Goal: Transaction & Acquisition: Book appointment/travel/reservation

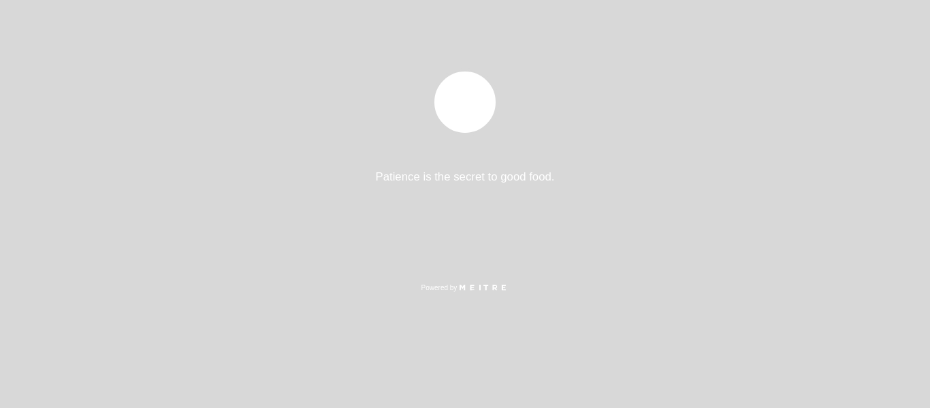
select select "es"
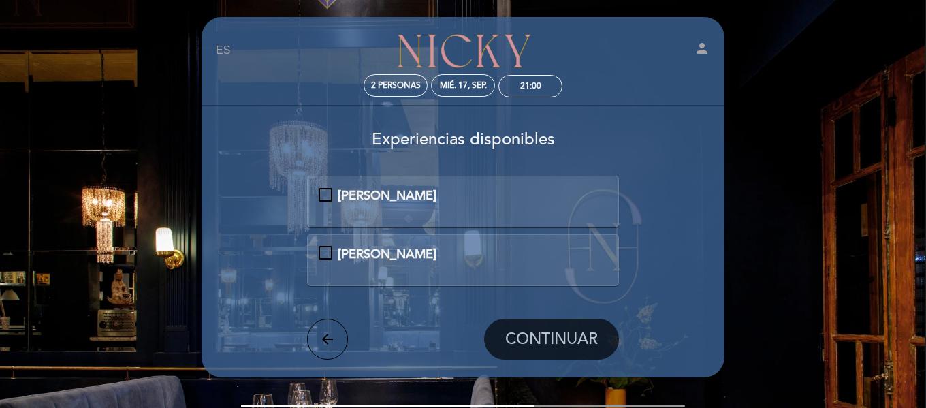
click at [332, 191] on div "[PERSON_NAME]" at bounding box center [463, 196] width 289 height 18
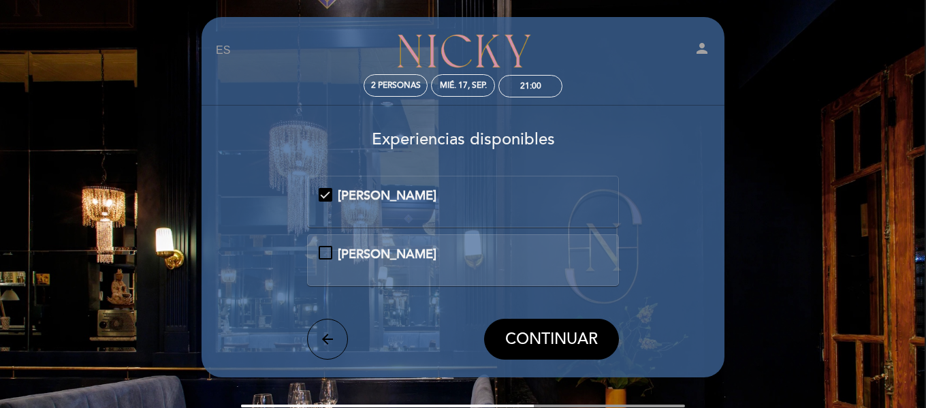
click at [328, 192] on div "[PERSON_NAME]" at bounding box center [463, 196] width 289 height 18
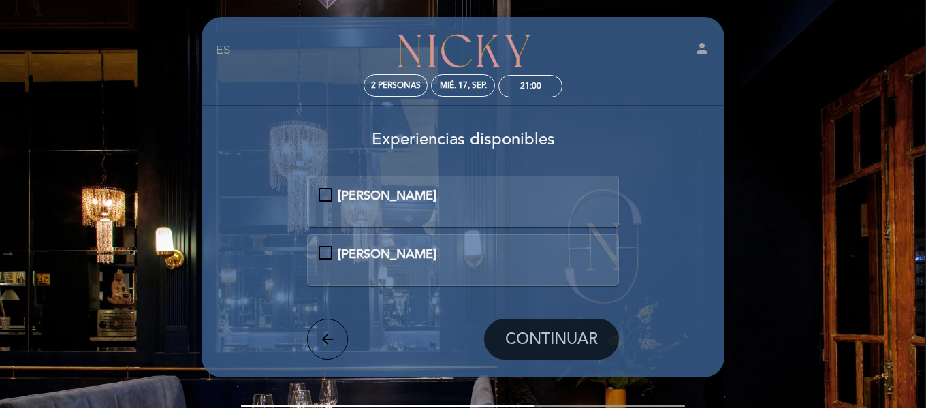
click at [326, 257] on div "[PERSON_NAME]" at bounding box center [463, 255] width 289 height 18
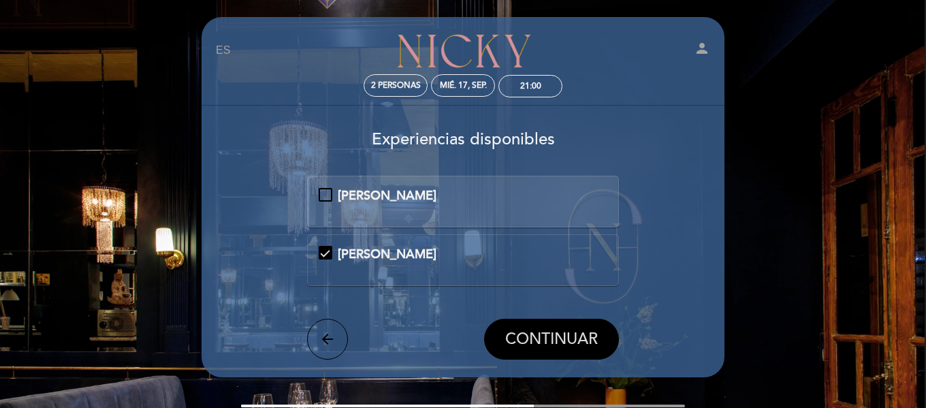
click at [553, 347] on span "CONTINUAR" at bounding box center [551, 339] width 93 height 19
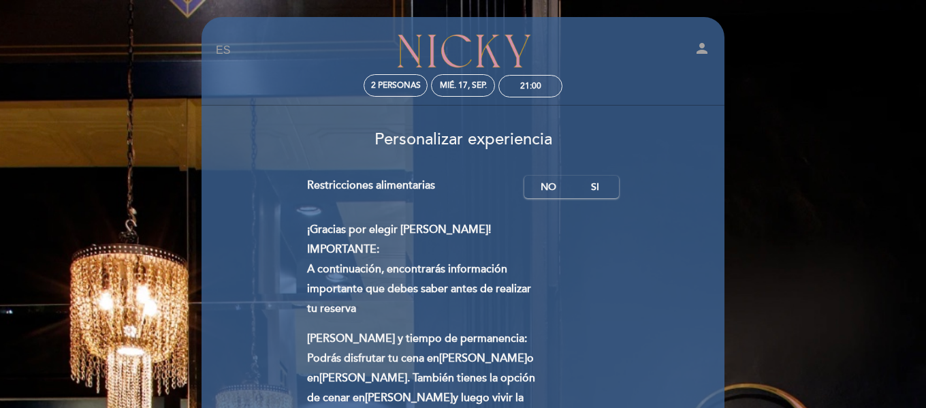
scroll to position [68, 0]
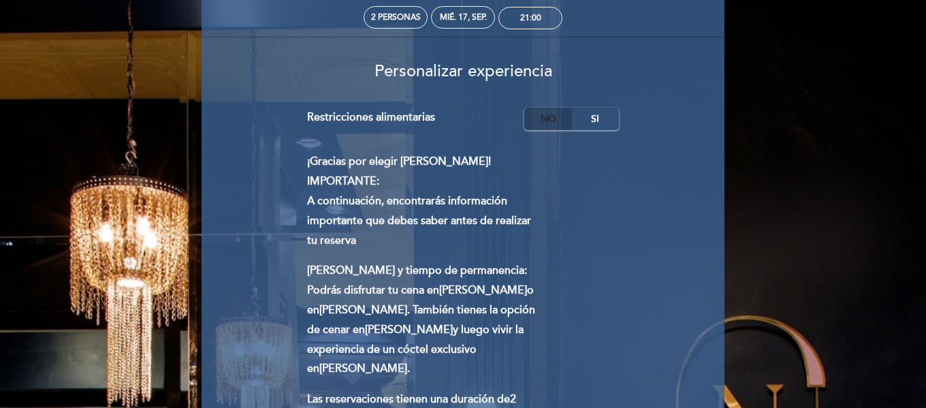
click at [547, 122] on label "No" at bounding box center [548, 119] width 48 height 22
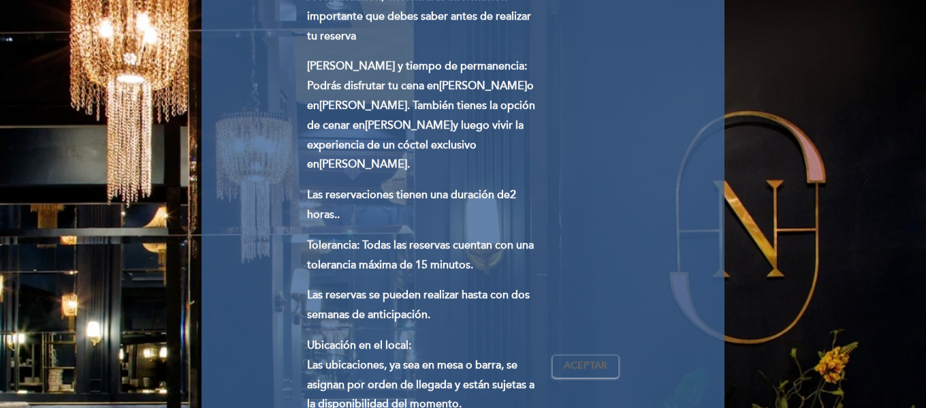
scroll to position [340, 0]
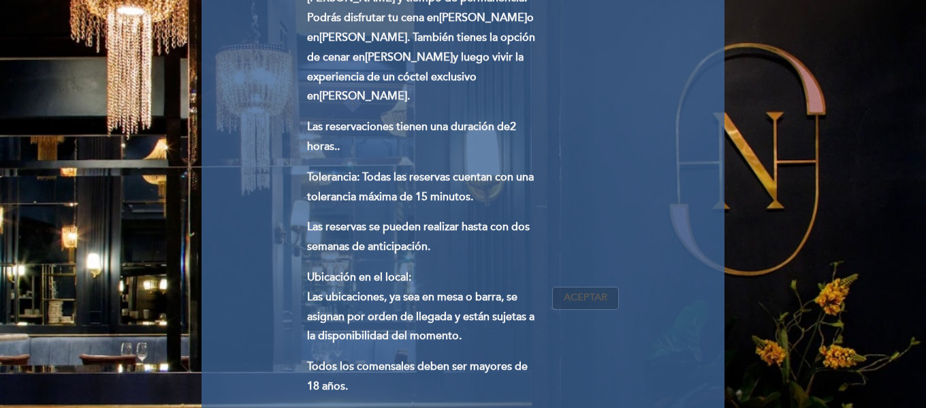
click at [569, 291] on span "Aceptar" at bounding box center [586, 298] width 44 height 14
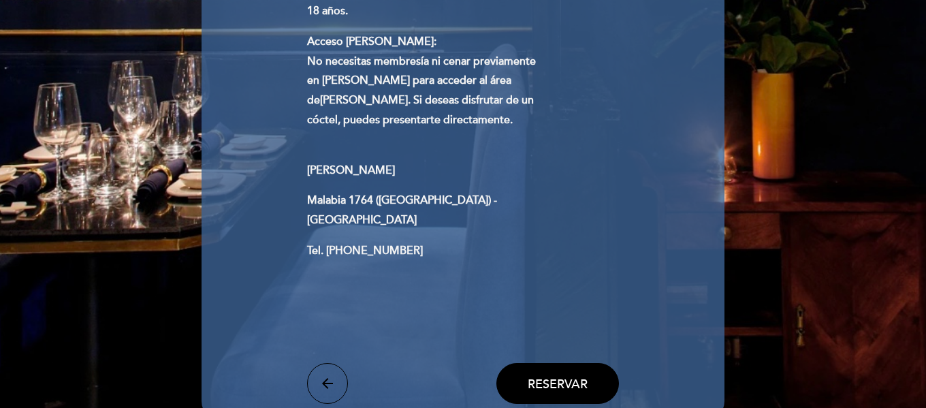
scroll to position [749, 0]
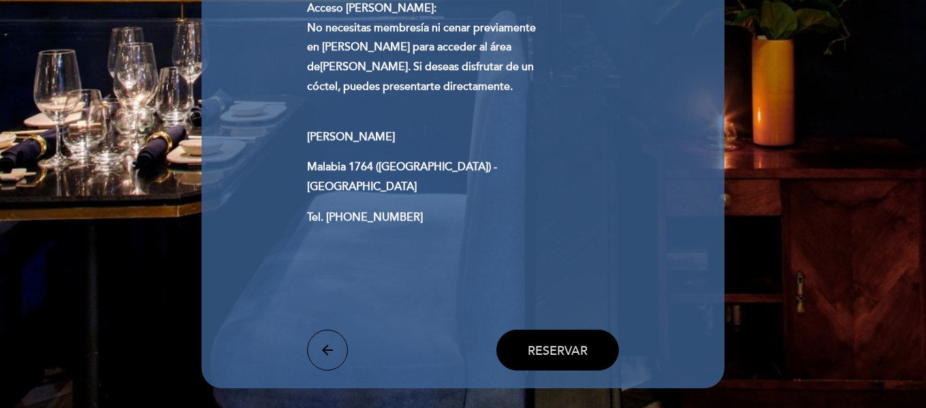
click at [539, 343] on span "Reservar" at bounding box center [558, 350] width 60 height 15
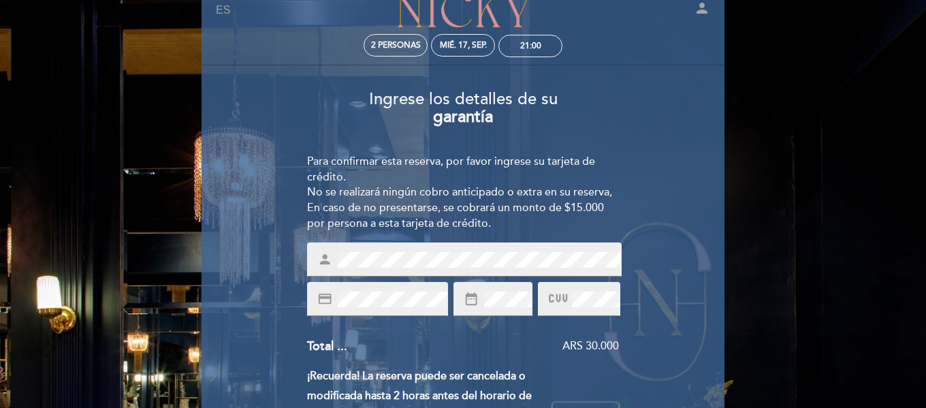
scroll to position [0, 0]
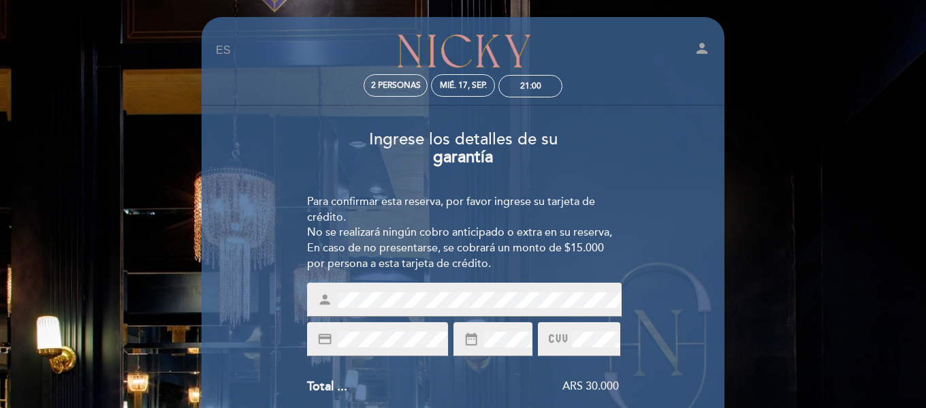
click at [477, 348] on div "date_range" at bounding box center [492, 339] width 79 height 34
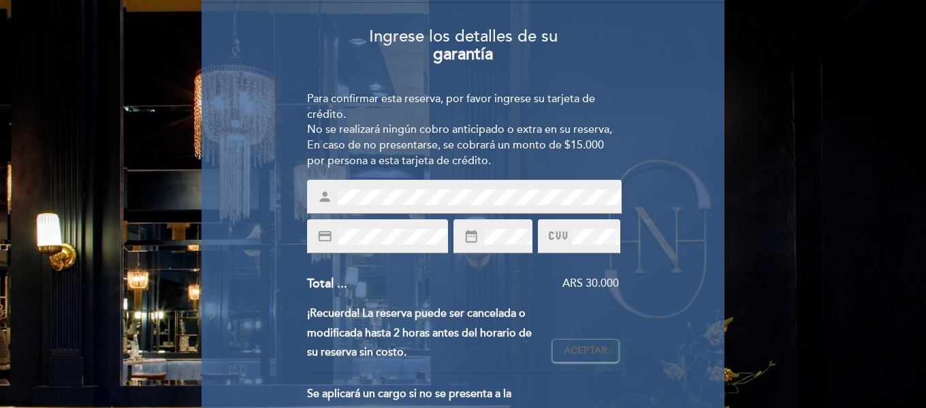
scroll to position [136, 0]
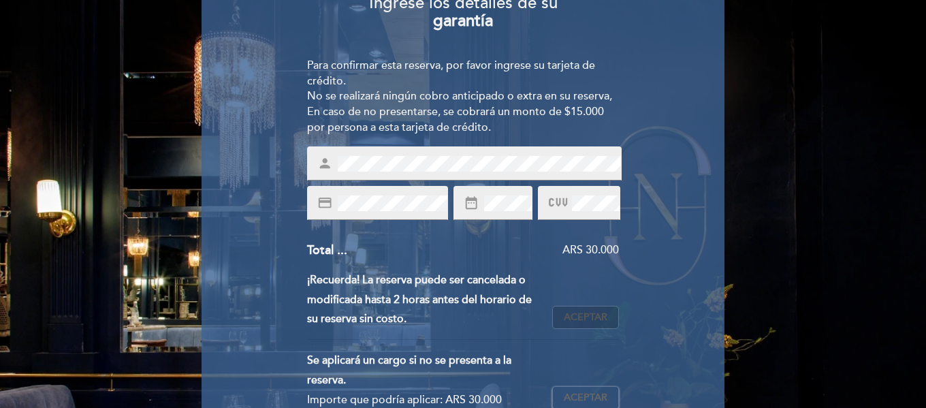
click at [592, 319] on span "Aceptar" at bounding box center [586, 318] width 44 height 14
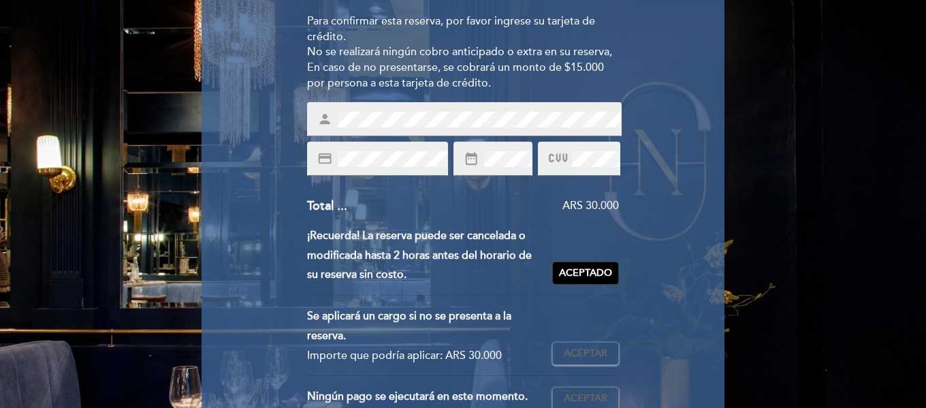
scroll to position [204, 0]
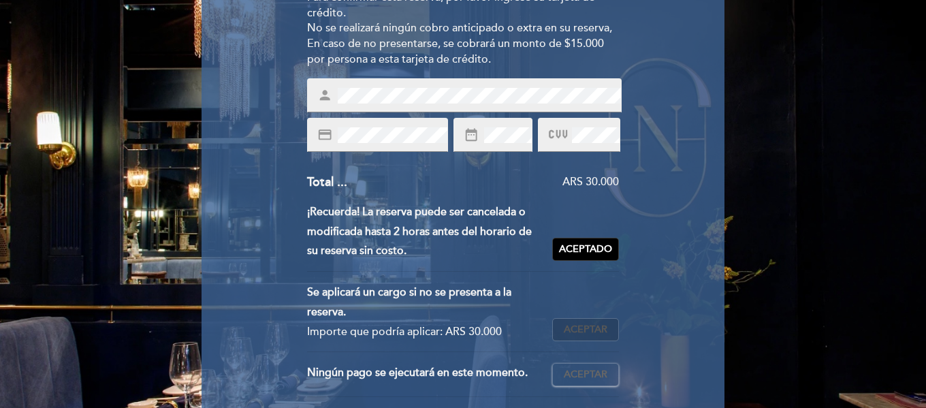
click at [569, 327] on span "Aceptar" at bounding box center [586, 330] width 44 height 14
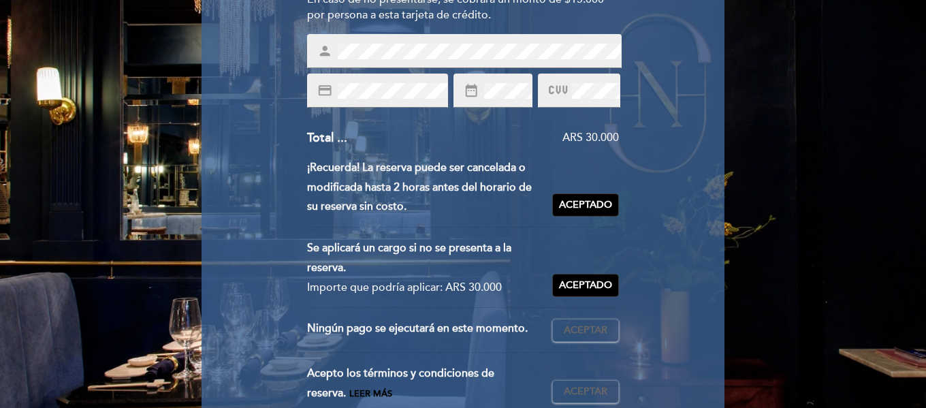
scroll to position [272, 0]
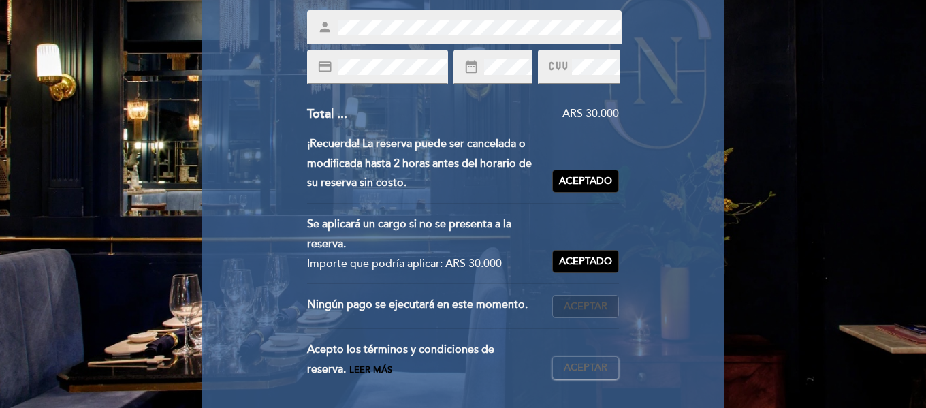
click at [591, 308] on span "Aceptar" at bounding box center [586, 307] width 44 height 14
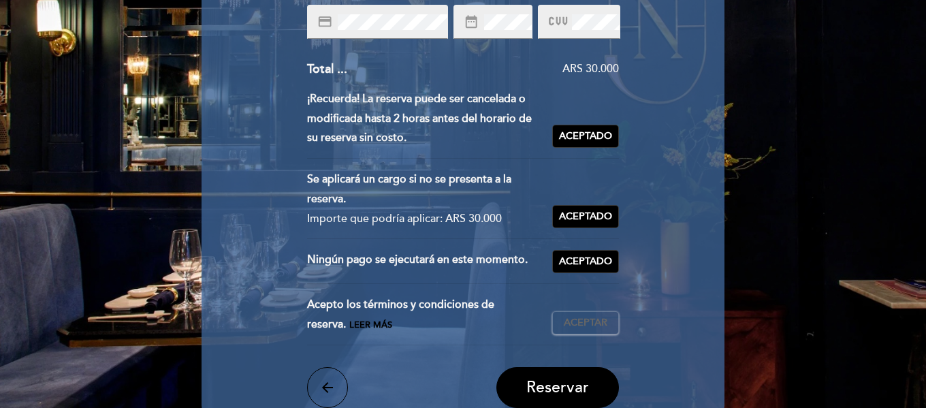
scroll to position [340, 0]
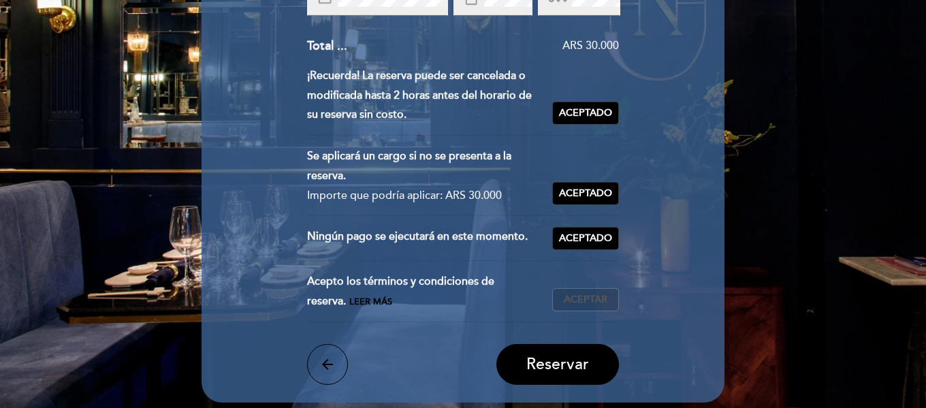
click at [581, 307] on button "Aceptar Aceptado" at bounding box center [585, 299] width 67 height 23
click at [577, 364] on span "Reservar" at bounding box center [557, 364] width 63 height 19
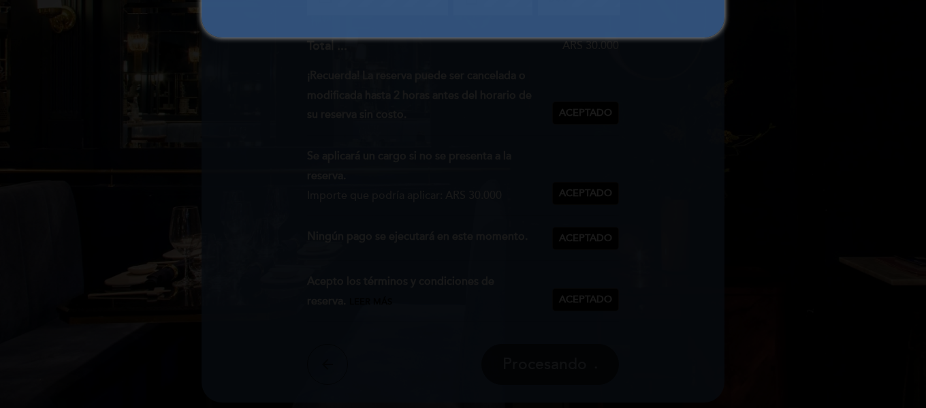
scroll to position [0, 0]
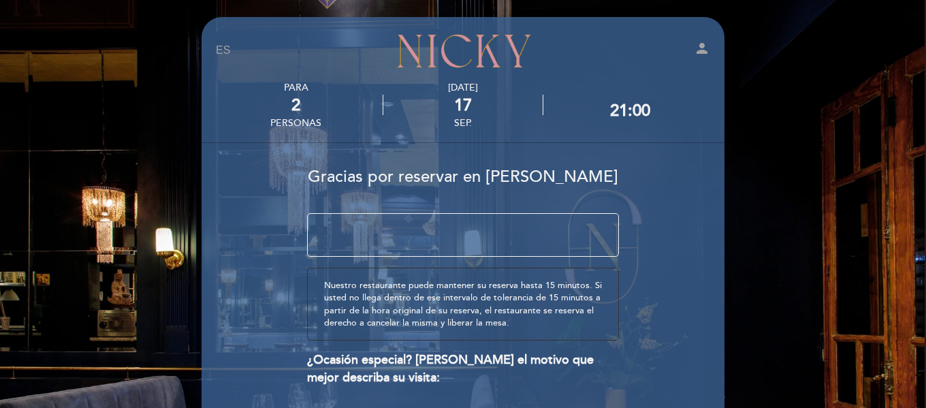
click at [496, 242] on textarea at bounding box center [463, 235] width 313 height 44
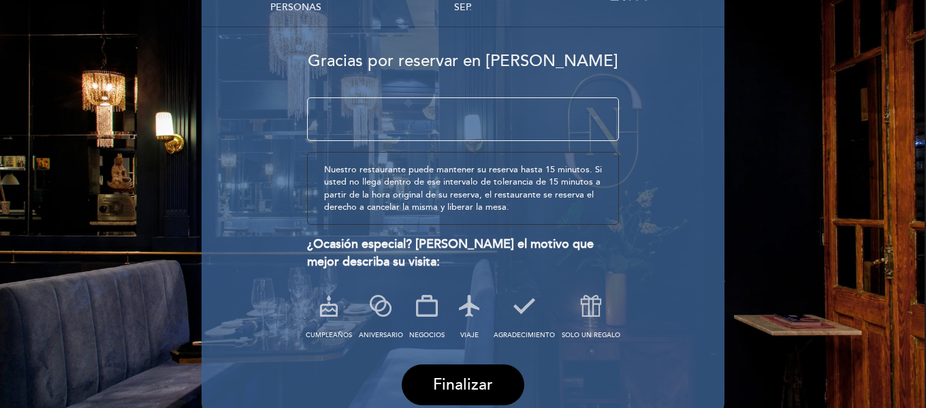
scroll to position [136, 0]
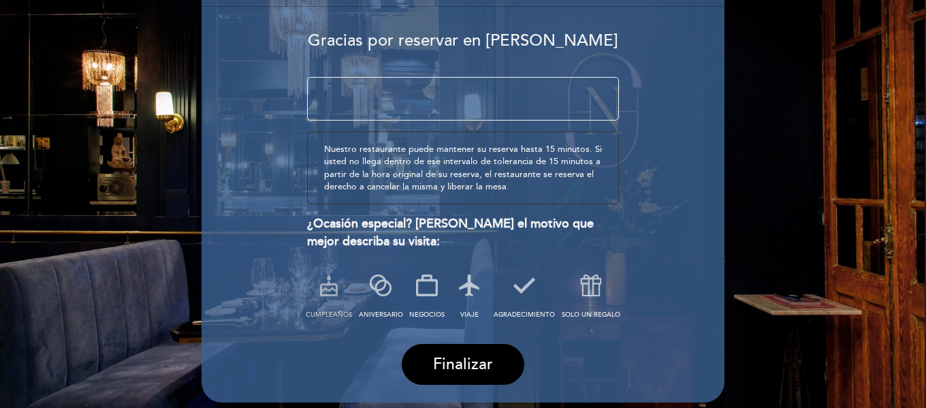
click at [330, 318] on span "CUMPLEAÑOS" at bounding box center [329, 315] width 46 height 8
click at [425, 99] on textarea at bounding box center [463, 99] width 313 height 44
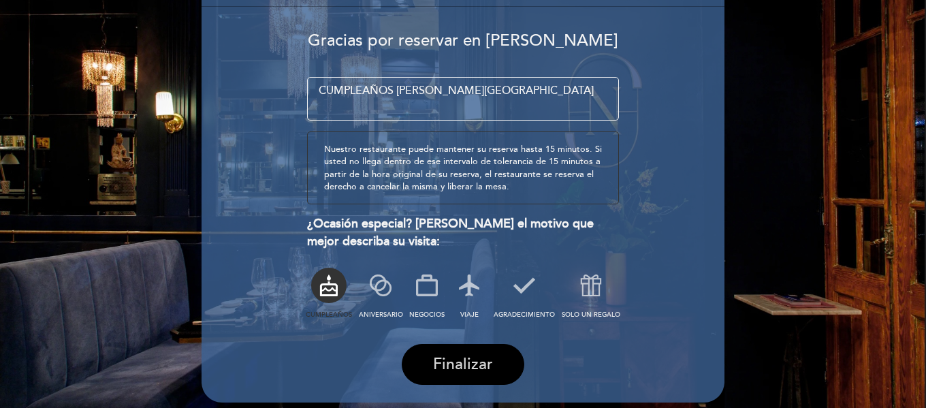
type textarea "CUMPLEAÑOS [PERSON_NAME][GEOGRAPHIC_DATA]"
click at [445, 368] on span "Finalizar" at bounding box center [463, 364] width 60 height 19
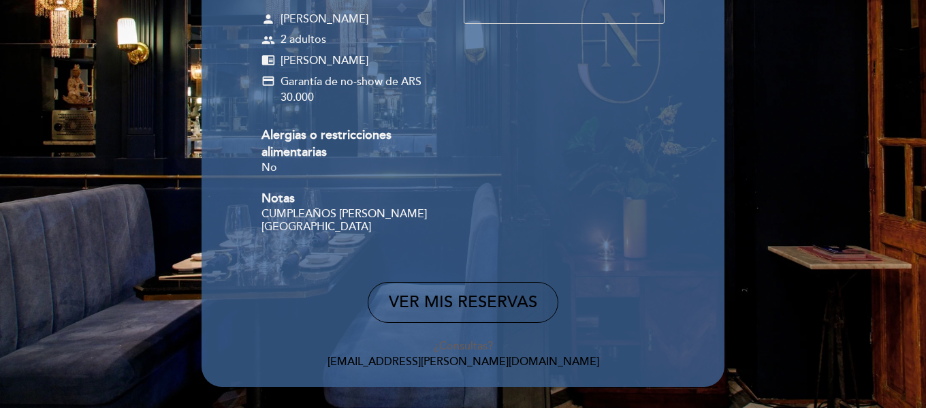
scroll to position [272, 0]
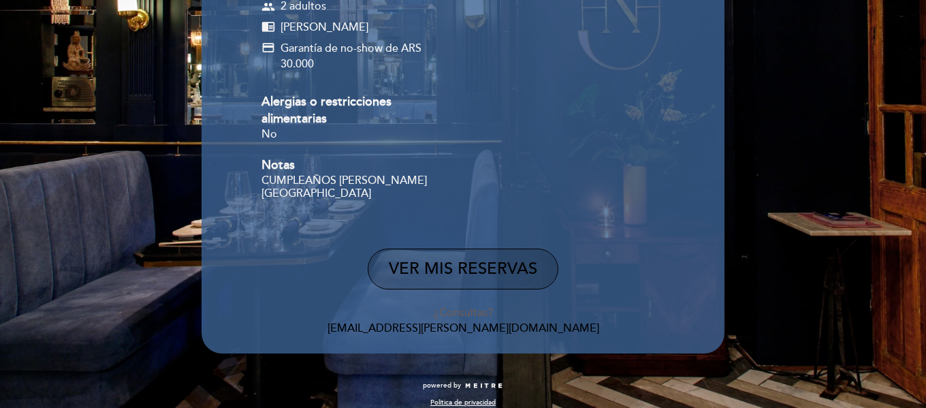
click at [500, 268] on button "VER MIS RESERVAS" at bounding box center [463, 269] width 191 height 41
select select "es"
